Goal: Information Seeking & Learning: Compare options

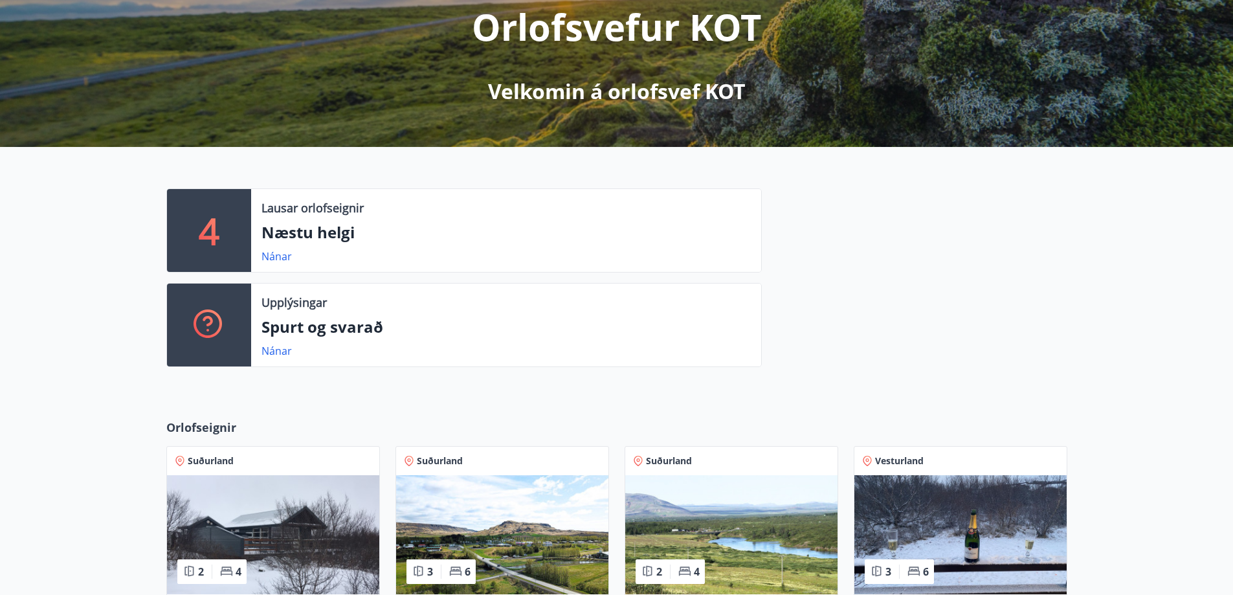
scroll to position [453, 0]
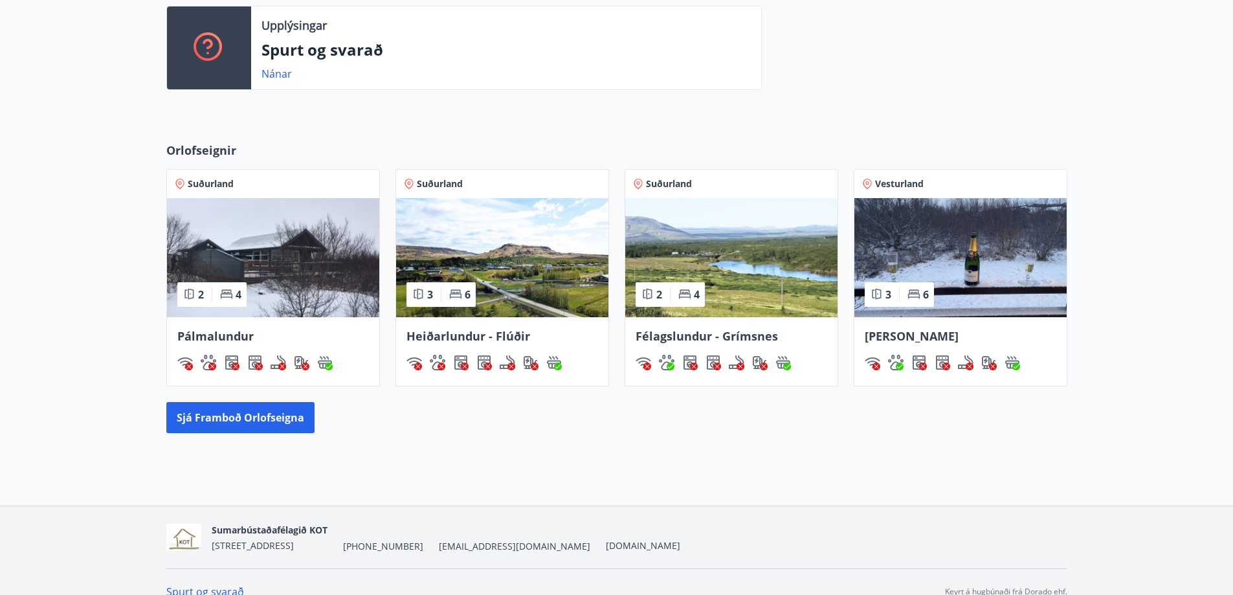
click at [756, 276] on img at bounding box center [731, 257] width 212 height 119
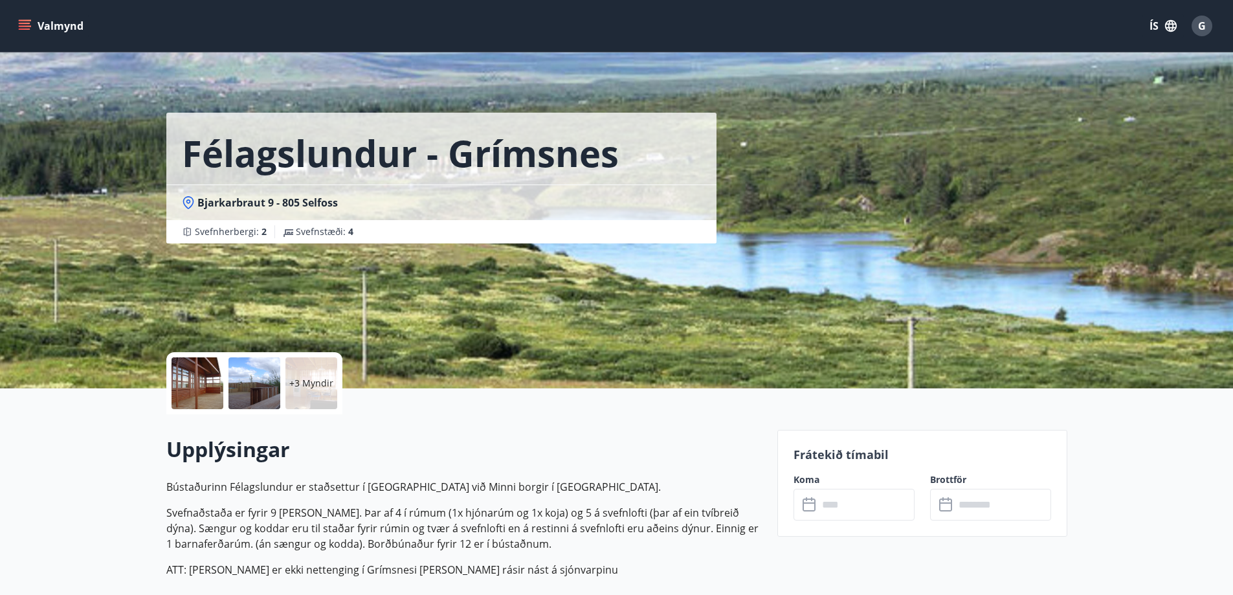
click at [807, 501] on icon at bounding box center [810, 505] width 16 height 16
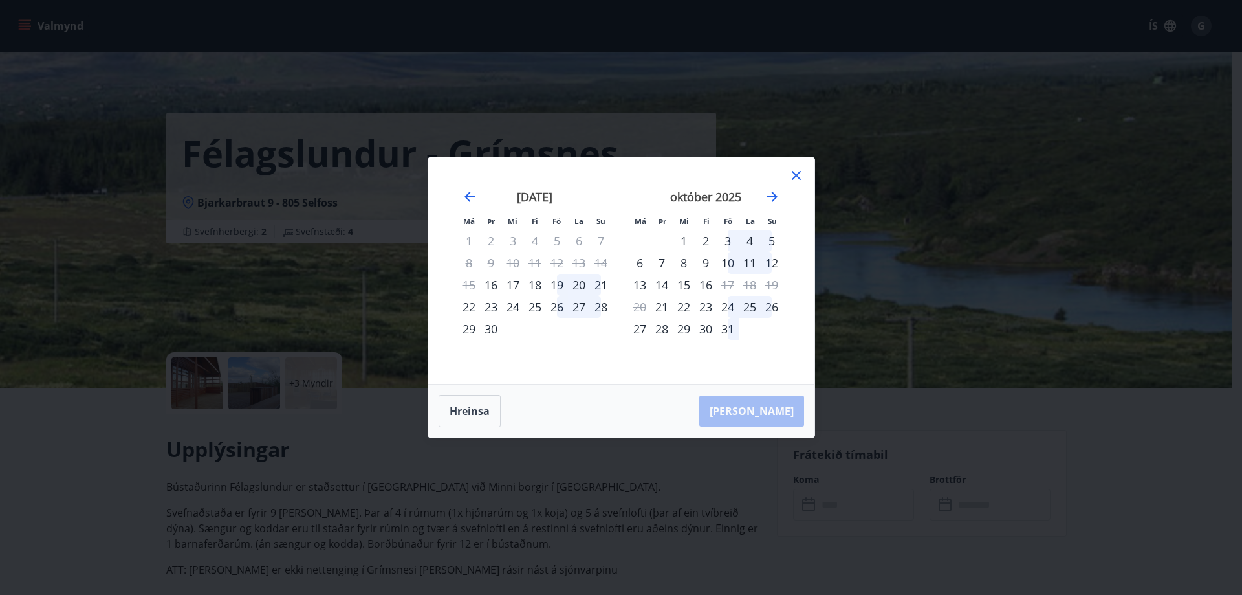
click at [798, 175] on icon at bounding box center [797, 176] width 16 height 16
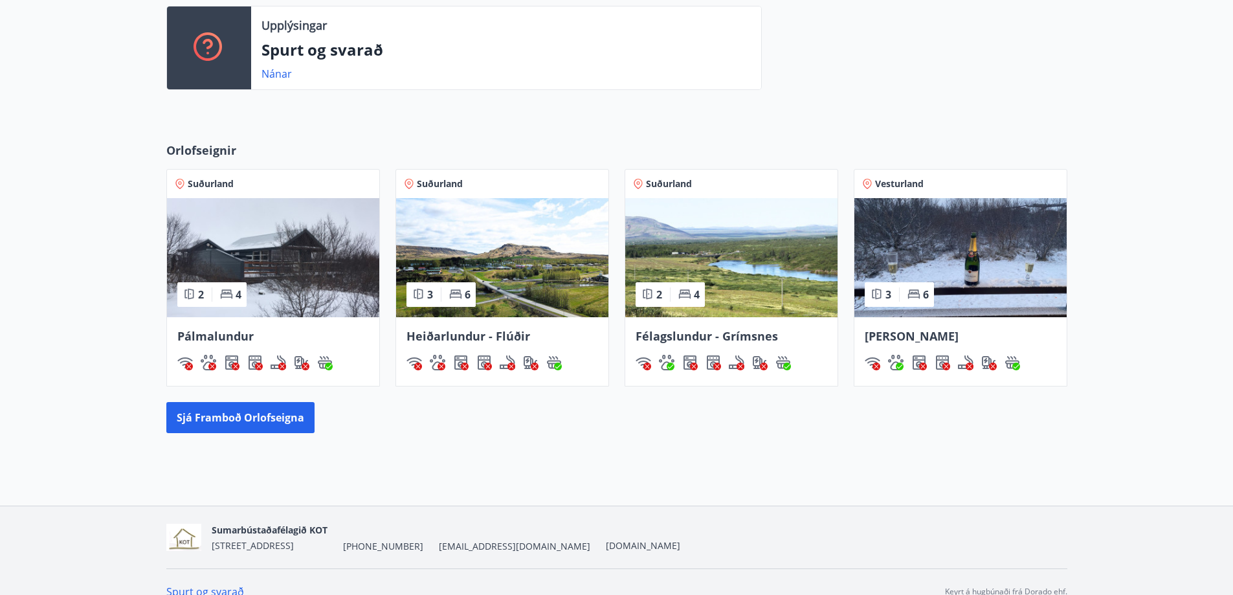
scroll to position [463, 0]
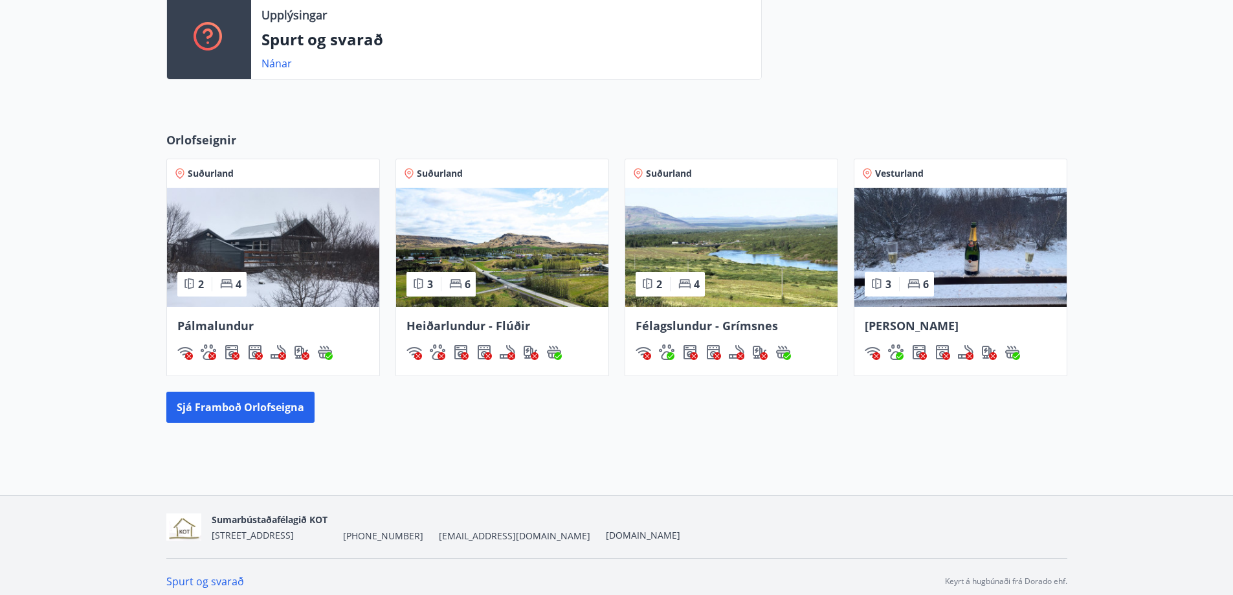
click at [510, 253] on img at bounding box center [502, 247] width 212 height 119
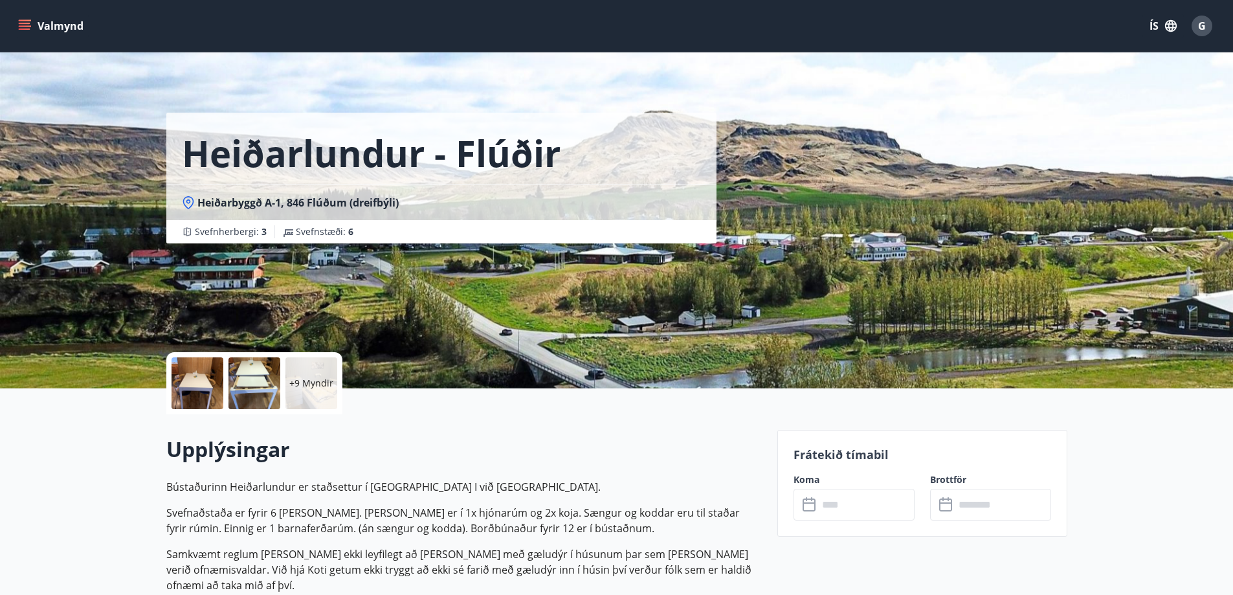
click at [812, 498] on icon at bounding box center [808, 504] width 13 height 13
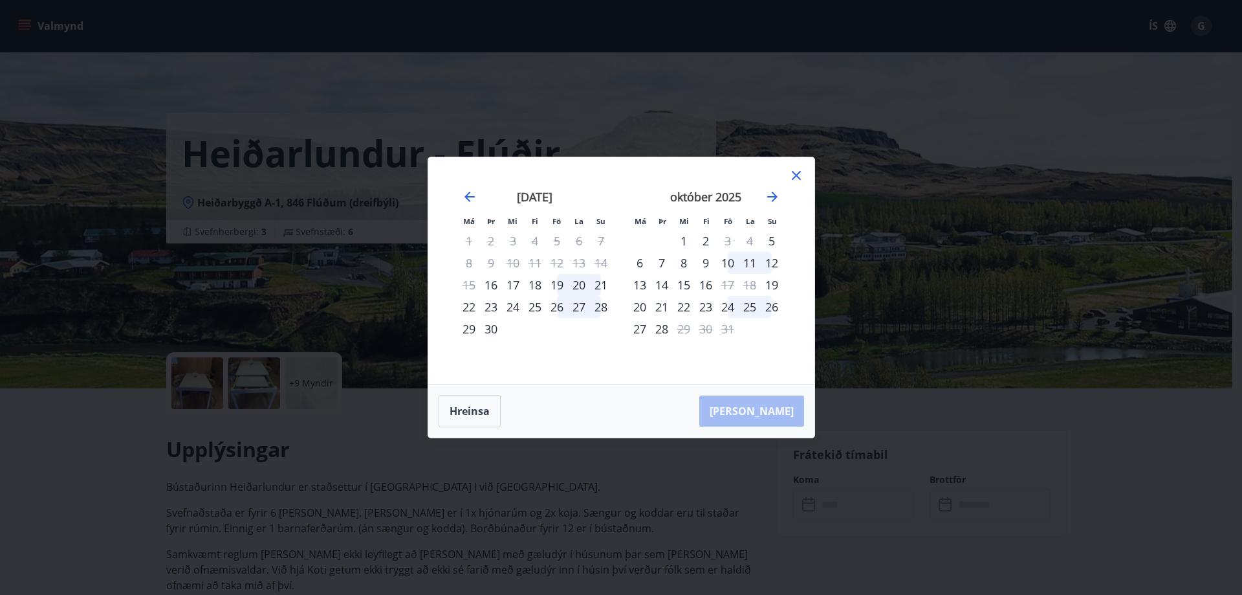
click at [799, 171] on icon at bounding box center [797, 176] width 16 height 16
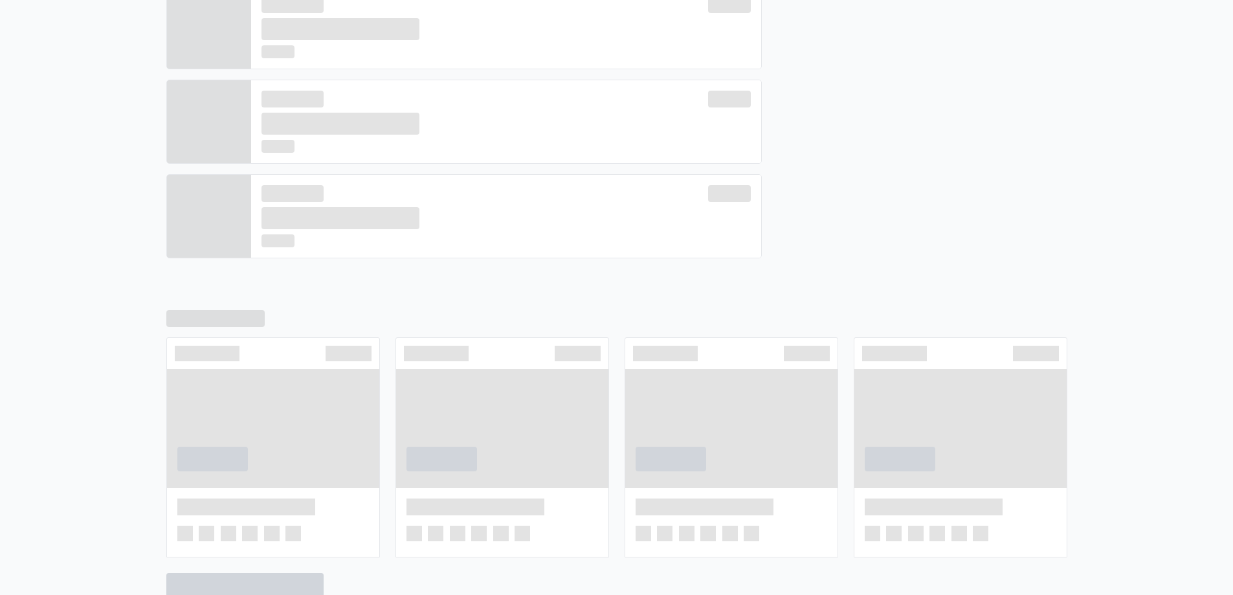
scroll to position [472, 0]
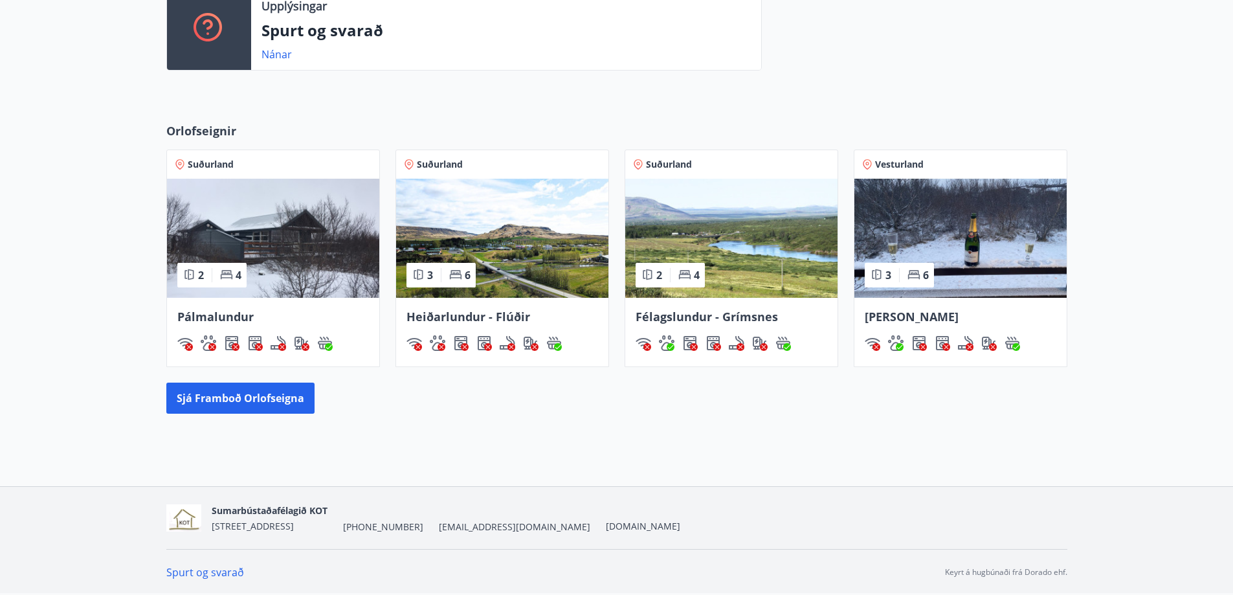
click at [277, 248] on img at bounding box center [273, 238] width 212 height 119
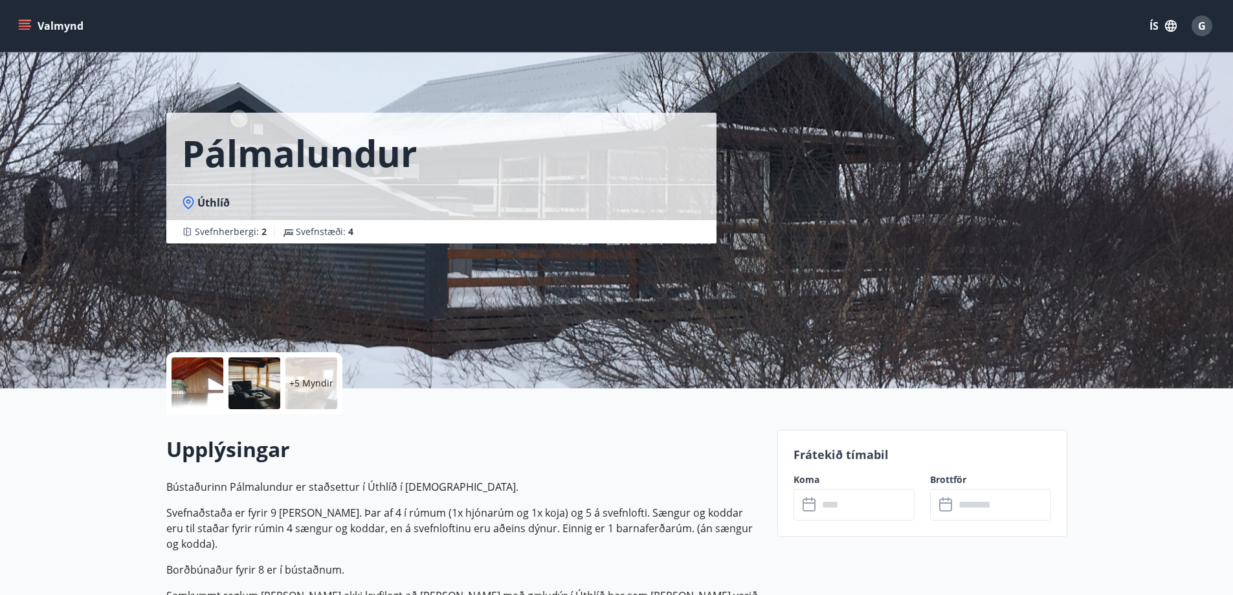
click at [810, 505] on icon at bounding box center [810, 505] width 16 height 16
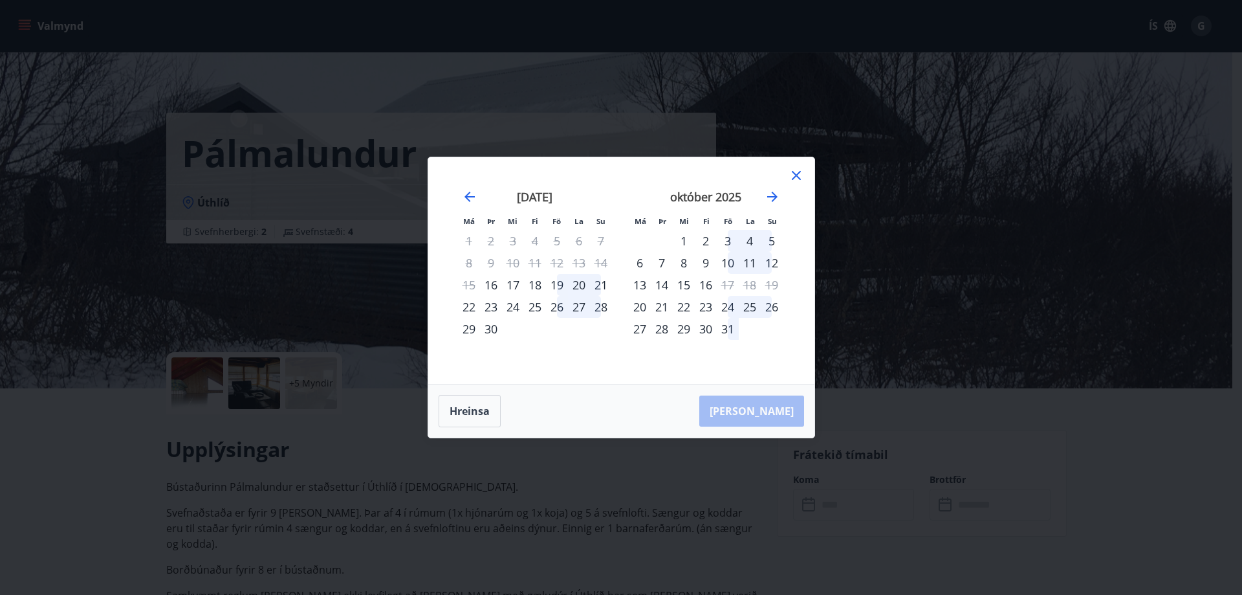
click at [797, 171] on icon at bounding box center [797, 176] width 16 height 16
